Goal: Information Seeking & Learning: Find specific fact

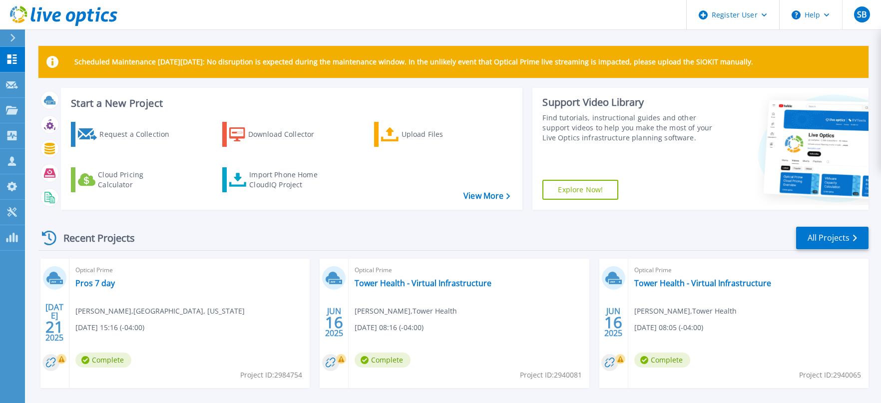
click at [156, 32] on div "Scheduled Maintenance on Monday 22nd September: No disruption is expected durin…" at bounding box center [453, 282] width 856 height 565
click at [16, 113] on icon at bounding box center [12, 110] width 12 height 8
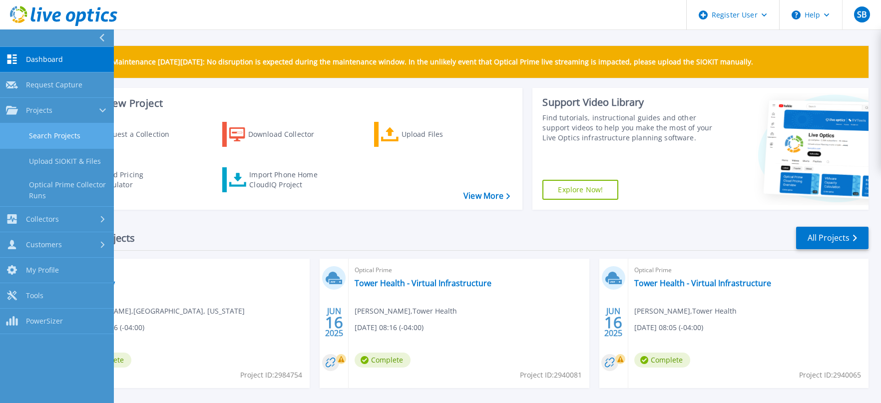
click at [40, 138] on link "Search Projects" at bounding box center [57, 135] width 114 height 25
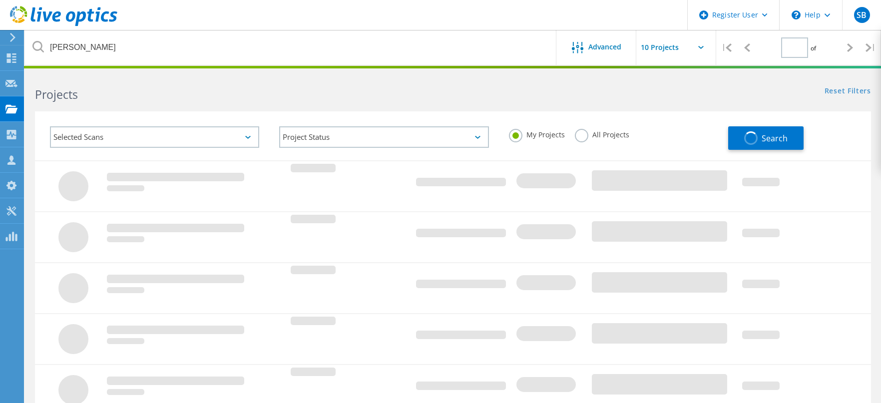
type input "1"
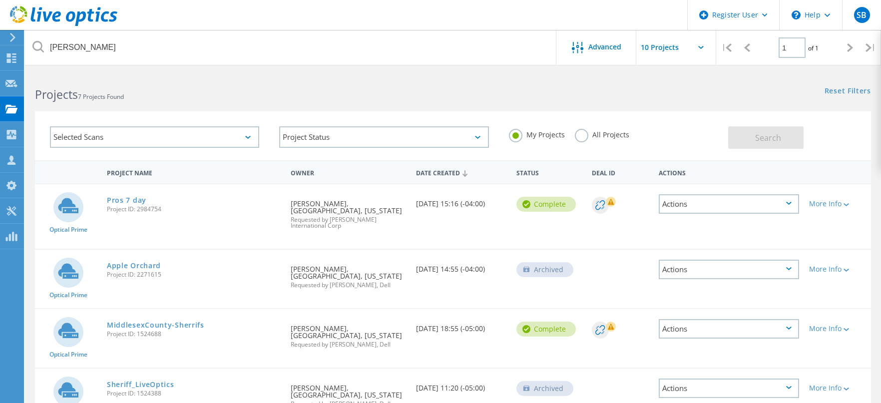
click at [587, 17] on header "Register User \n Help Explore Helpful Articles Contact Support SB Dell User [PE…" at bounding box center [440, 15] width 881 height 30
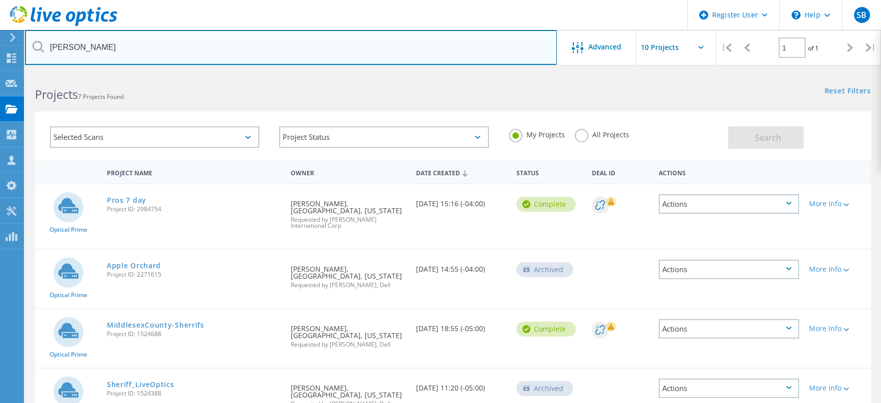
drag, startPoint x: 81, startPoint y: 50, endPoint x: 30, endPoint y: 50, distance: 50.4
click at [30, 50] on input "[PERSON_NAME]" at bounding box center [291, 47] width 532 height 35
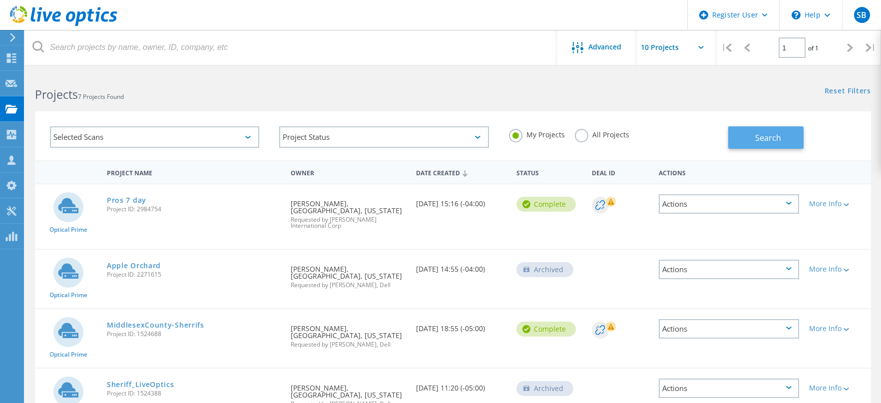
click at [780, 139] on span "Search" at bounding box center [768, 137] width 26 height 11
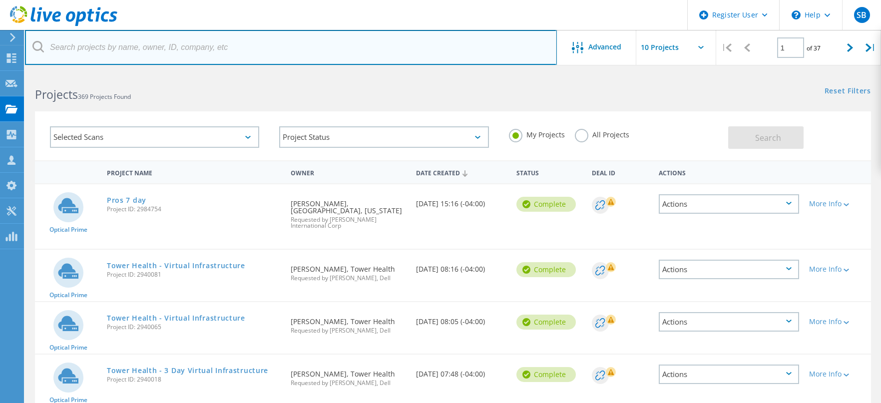
click at [326, 44] on input "text" at bounding box center [291, 47] width 532 height 35
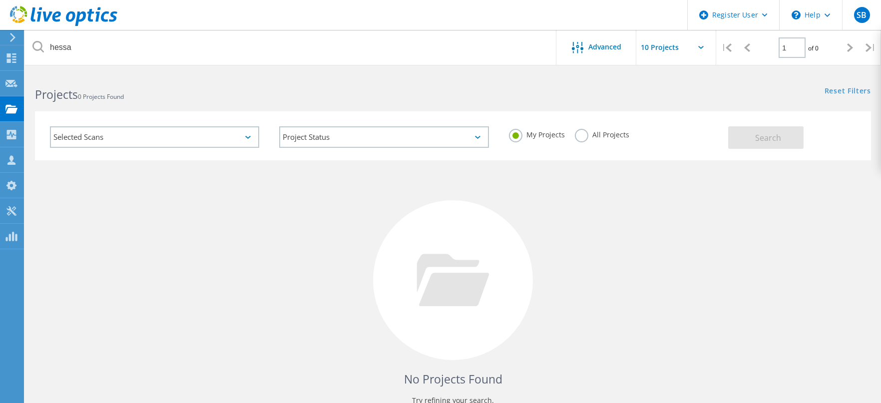
click at [584, 133] on label "All Projects" at bounding box center [602, 133] width 54 height 9
click at [0, 0] on input "All Projects" at bounding box center [0, 0] width 0 height 0
click at [774, 143] on button "Search" at bounding box center [765, 137] width 75 height 22
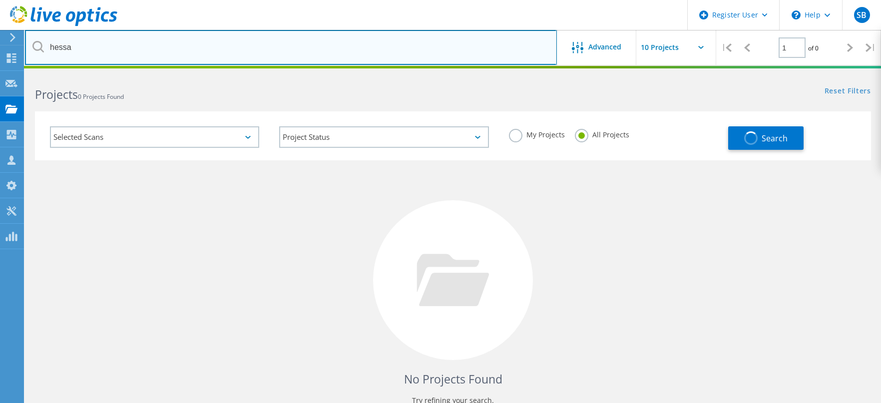
click at [63, 46] on input "hessa" at bounding box center [291, 47] width 532 height 35
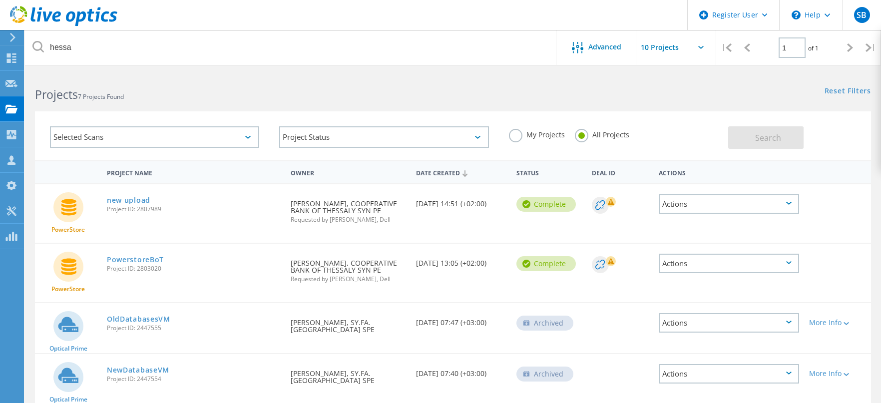
click at [365, 95] on h2 "Projects 7 Projects Found" at bounding box center [239, 94] width 408 height 16
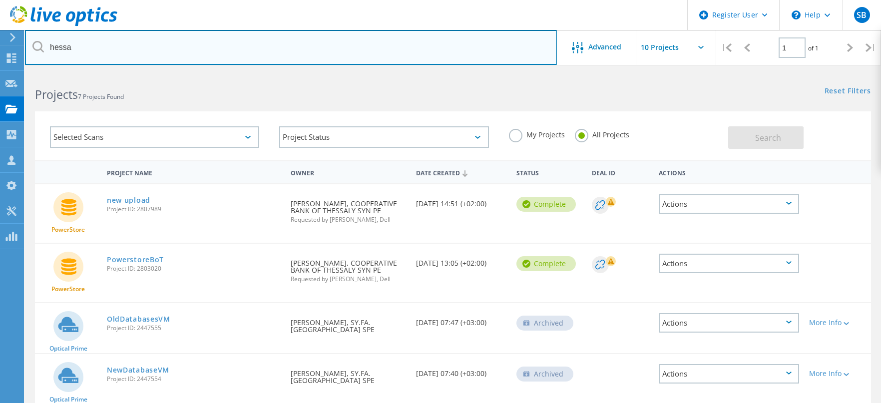
click at [62, 48] on input "hessa" at bounding box center [291, 47] width 532 height 35
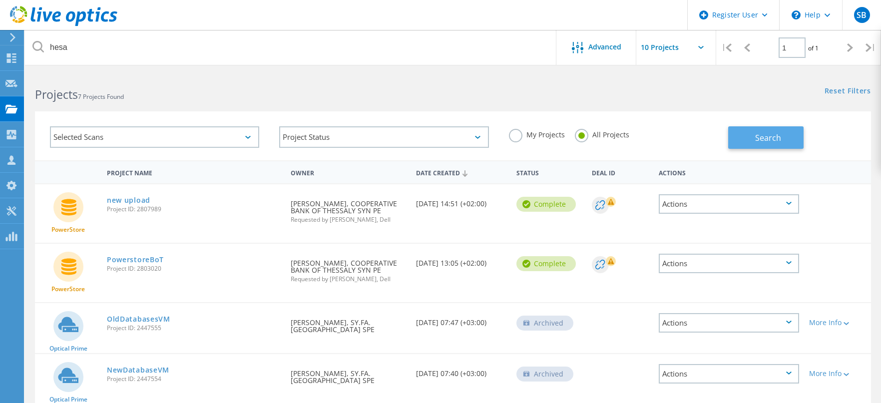
click at [760, 141] on span "Search" at bounding box center [768, 137] width 26 height 11
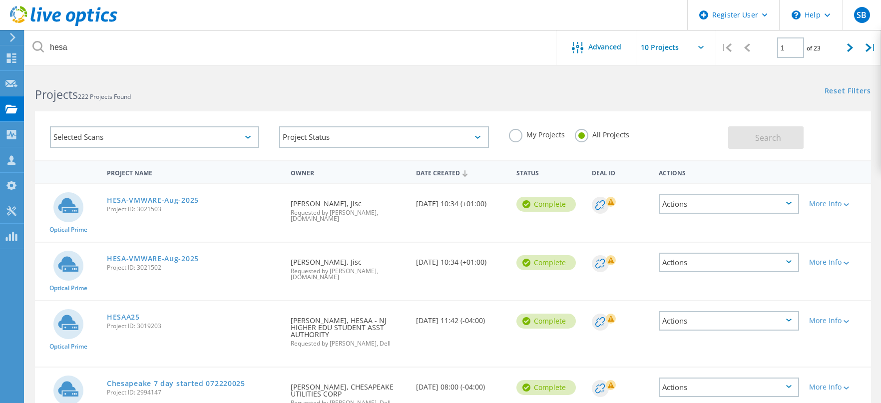
click at [530, 90] on div "Reset Filters Show Filters" at bounding box center [667, 81] width 428 height 18
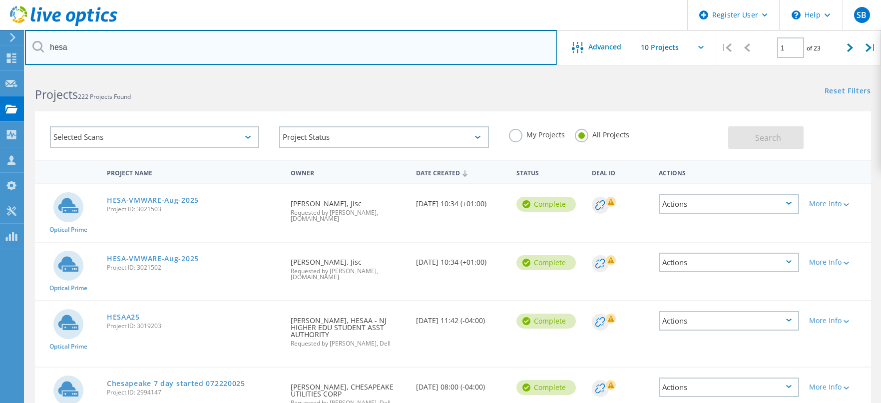
click at [58, 46] on input "hesa" at bounding box center [291, 47] width 532 height 35
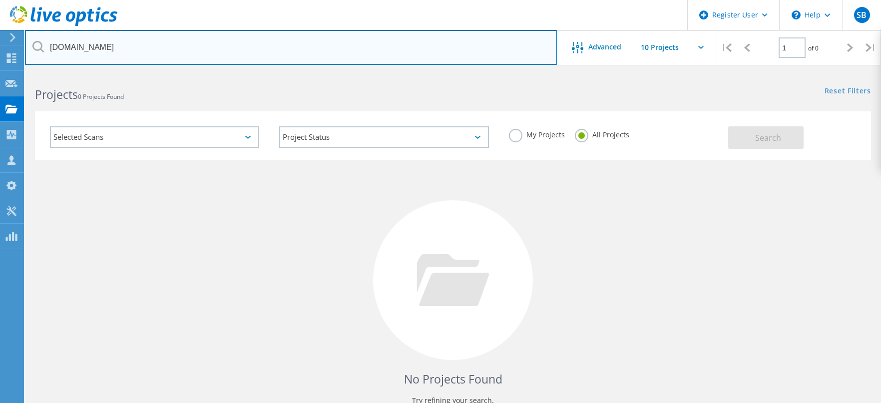
click at [63, 47] on input "[DOMAIN_NAME]" at bounding box center [291, 47] width 532 height 35
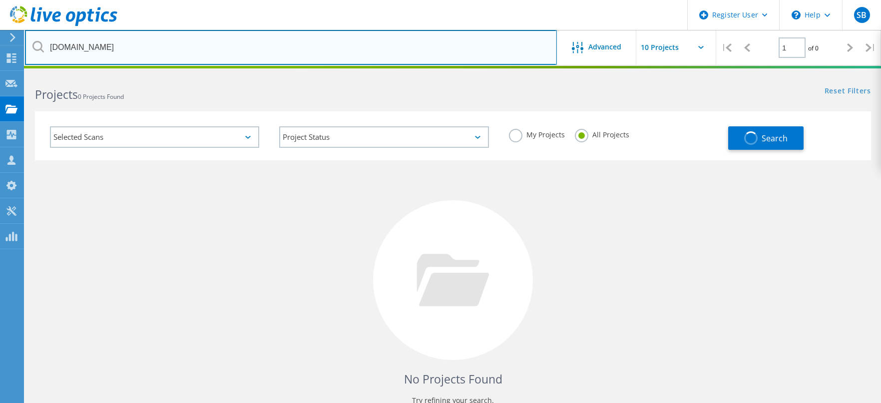
drag, startPoint x: 72, startPoint y: 48, endPoint x: 134, endPoint y: 47, distance: 61.9
click at [134, 47] on input "[DOMAIN_NAME]" at bounding box center [291, 47] width 532 height 35
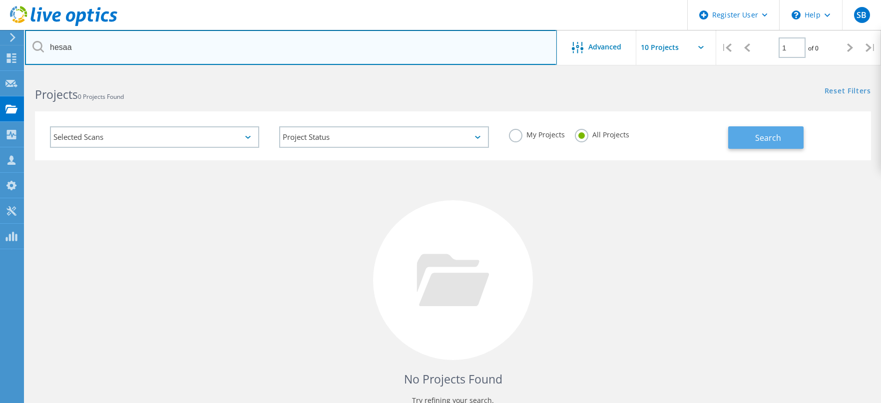
type input "hesaa"
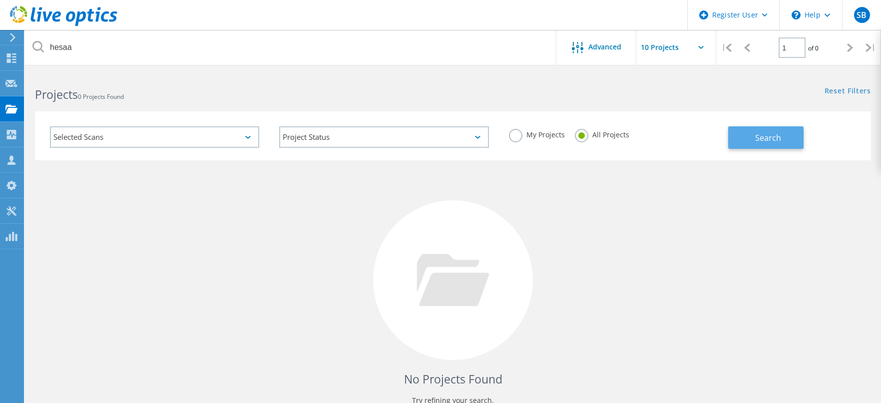
click at [758, 138] on span "Search" at bounding box center [768, 137] width 26 height 11
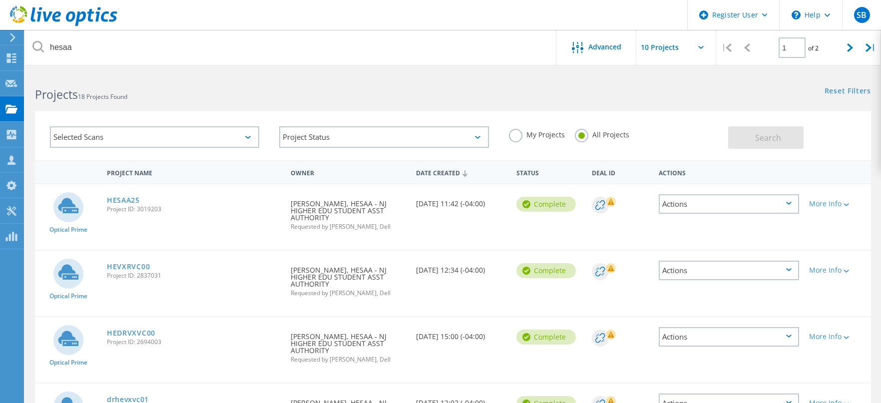
click at [490, 93] on div "Projects 18 Projects Found Reset Filters Show Filters" at bounding box center [453, 85] width 856 height 26
